Goal: Information Seeking & Learning: Learn about a topic

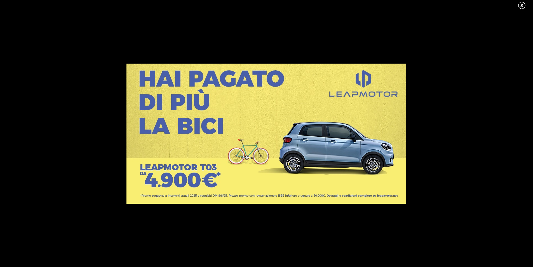
click at [524, 5] on link at bounding box center [525, 5] width 14 height 8
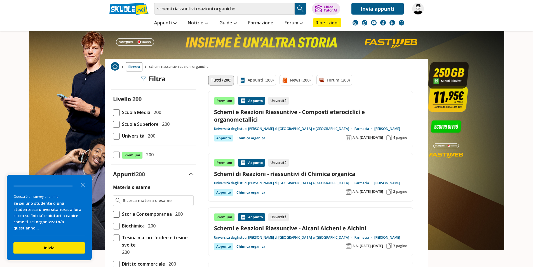
click at [237, 114] on link "Schemi e Reazioni Riassuntive - Composti eterociclici e organometallici" at bounding box center [310, 115] width 193 height 15
drag, startPoint x: 195, startPoint y: 8, endPoint x: 98, endPoint y: 12, distance: 96.7
click at [98, 12] on header "schemi riassuntivi reazioni organiche Trova un tutor esperto su questo argoment…" at bounding box center [266, 15] width 533 height 31
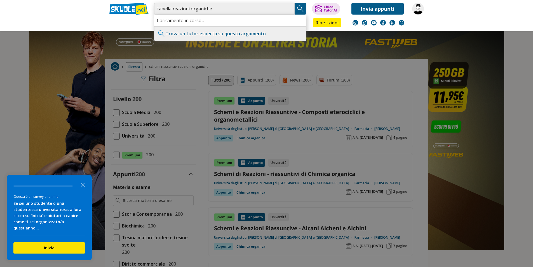
type input "tabella reazioni organiche"
